Goal: Check status: Check status

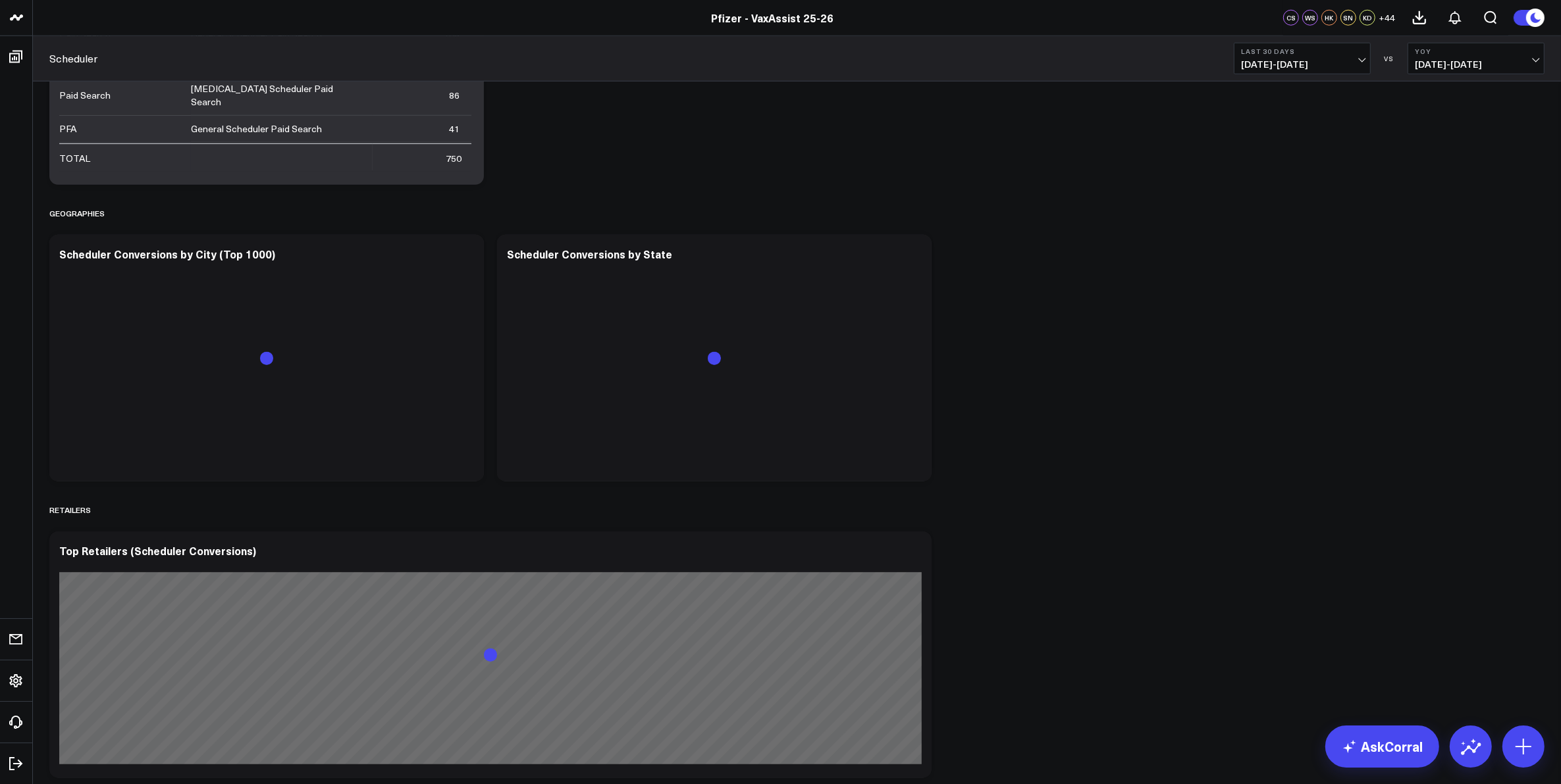
scroll to position [1810, 0]
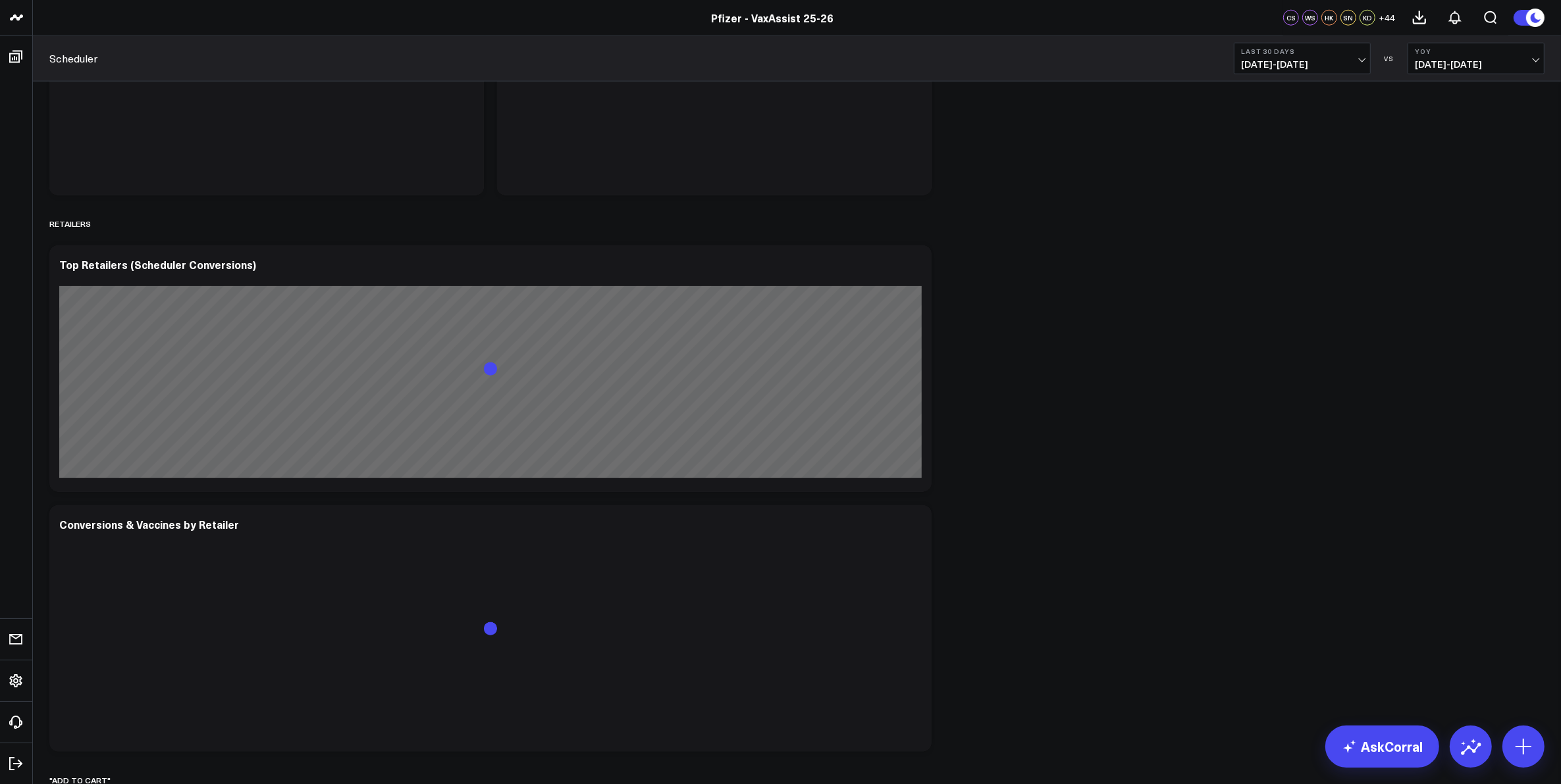
click at [1309, 51] on b "Last 30 Days" at bounding box center [1302, 51] width 123 height 8
click at [1272, 415] on link "Custom Dates" at bounding box center [1302, 421] width 135 height 25
select select "8"
select select "2025"
click at [1286, 167] on div "1" at bounding box center [1287, 166] width 27 height 27
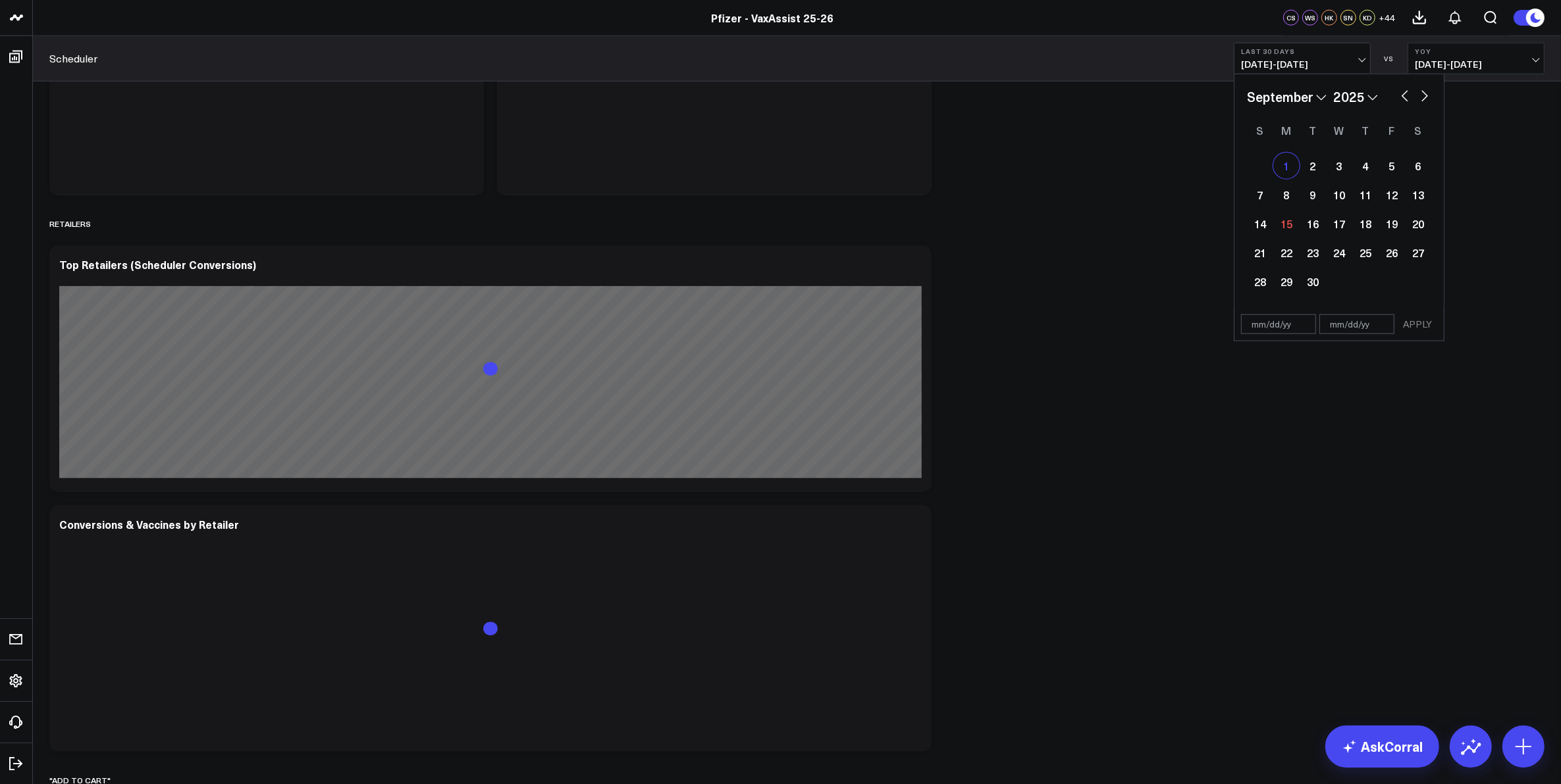
type input "[DATE]"
select select "8"
select select "2025"
click at [1268, 222] on div "14" at bounding box center [1260, 224] width 27 height 27
type input "[DATE]"
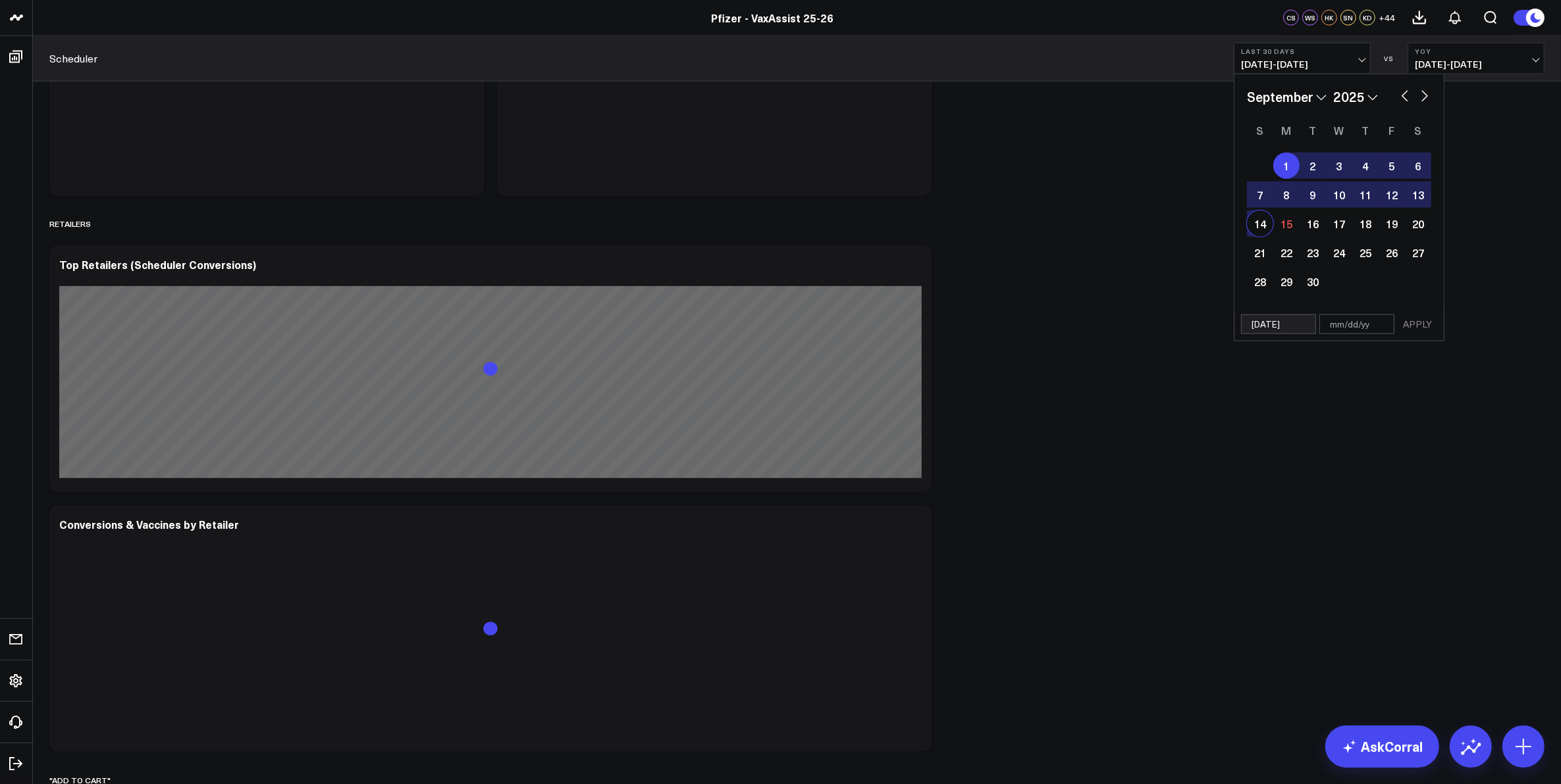
select select "8"
select select "2025"
click at [1409, 324] on button "APPLY" at bounding box center [1417, 324] width 40 height 20
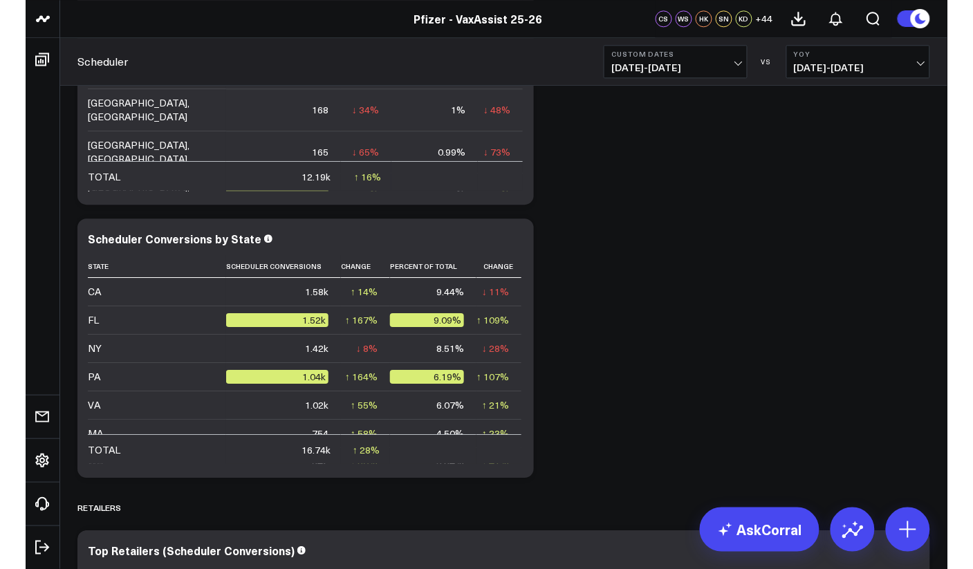
scroll to position [3718, 0]
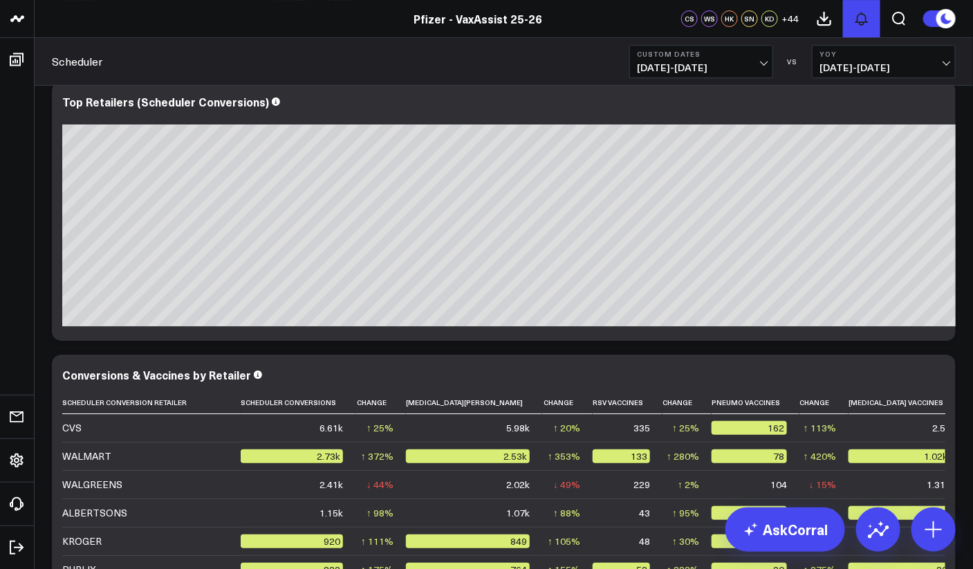
click at [870, 1] on button at bounding box center [861, 18] width 37 height 37
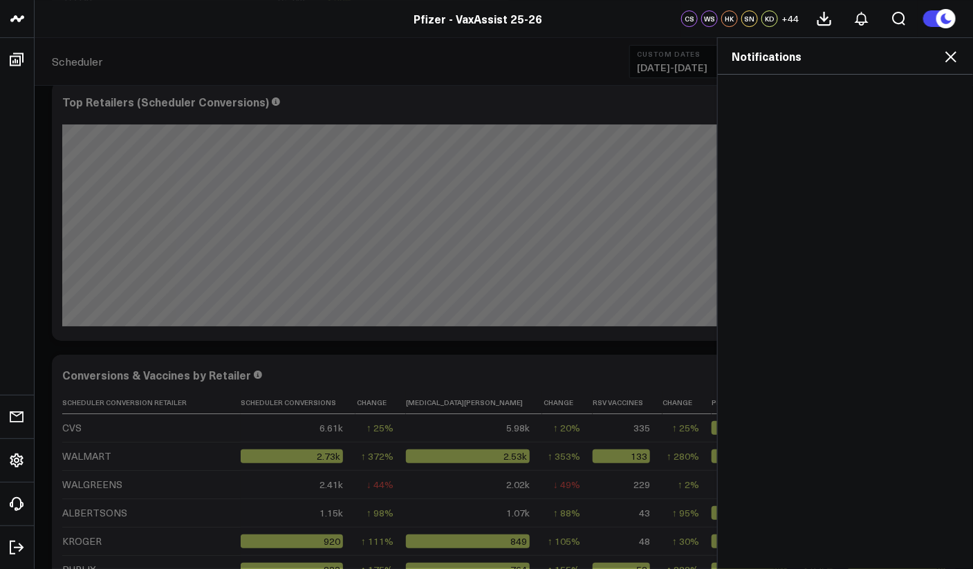
click at [955, 56] on icon at bounding box center [951, 56] width 17 height 17
